Goal: Task Accomplishment & Management: Manage account settings

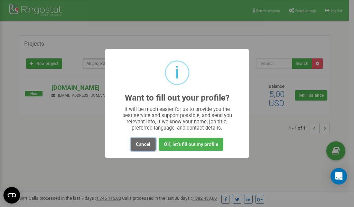
click at [145, 142] on button "Cancel" at bounding box center [143, 144] width 25 height 13
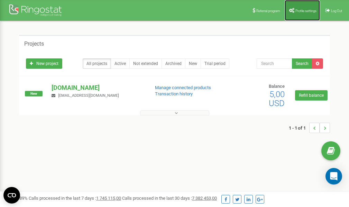
click at [299, 10] on span "Profile settings" at bounding box center [305, 11] width 21 height 4
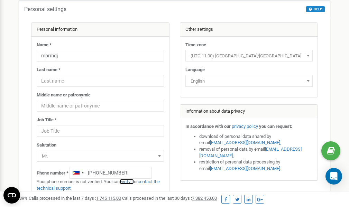
click at [129, 181] on link "verify it" at bounding box center [127, 181] width 14 height 5
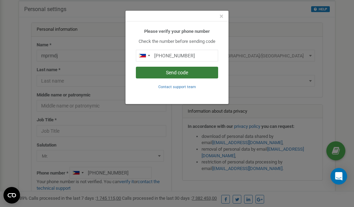
click at [182, 75] on button "Send code" at bounding box center [177, 73] width 82 height 12
